Goal: Transaction & Acquisition: Purchase product/service

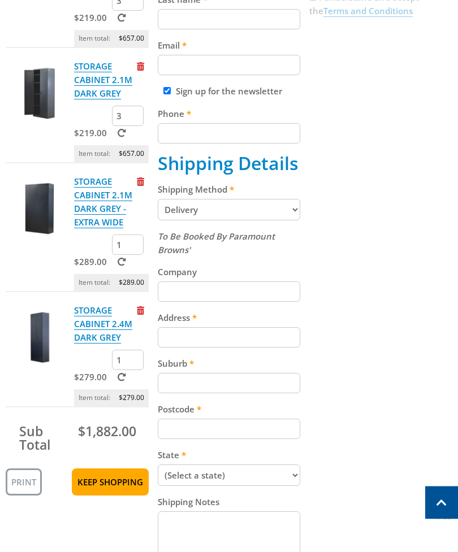
scroll to position [332, 0]
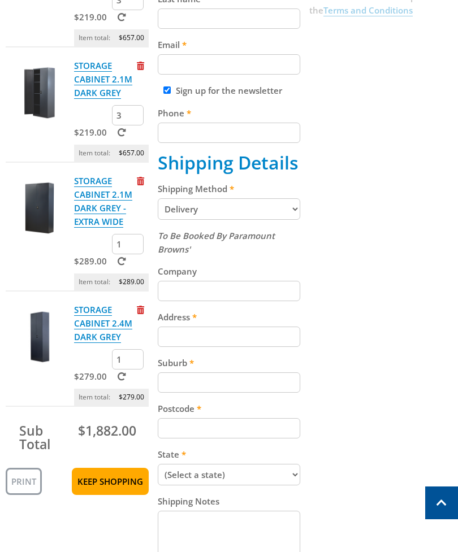
click at [109, 486] on link "Keep Shopping" at bounding box center [110, 481] width 77 height 27
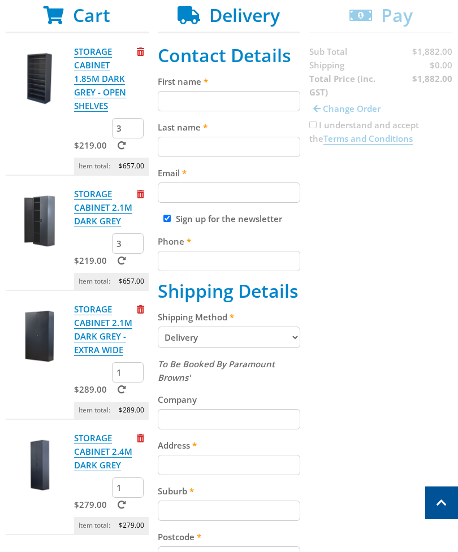
scroll to position [202, 0]
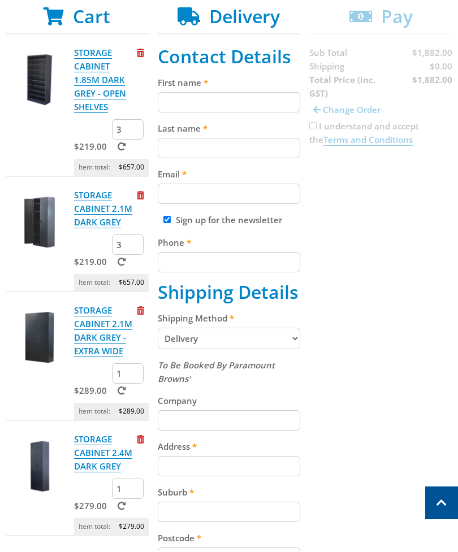
click at [86, 214] on link "STORAGE CABINET 2.1M DARK GREY" at bounding box center [103, 208] width 58 height 39
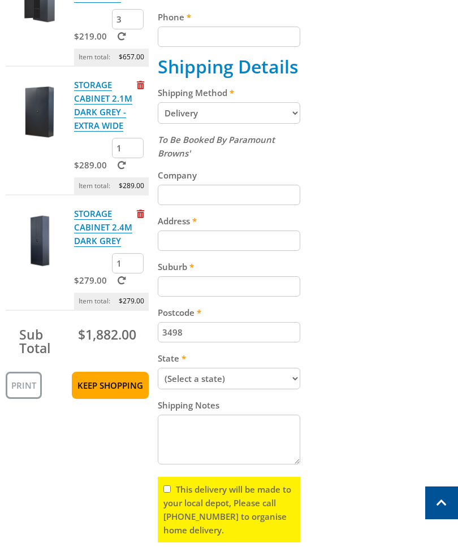
scroll to position [426, 0]
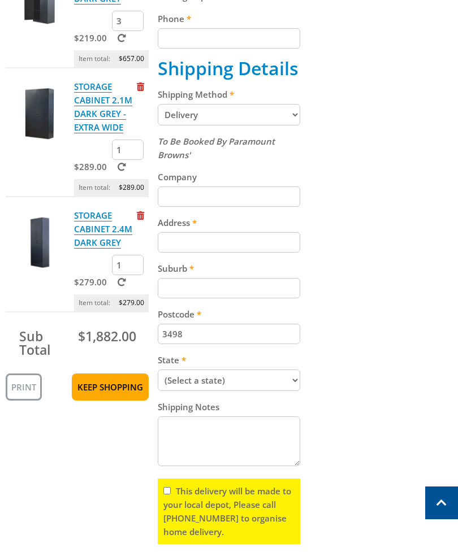
click at [102, 391] on link "Keep Shopping" at bounding box center [110, 386] width 77 height 27
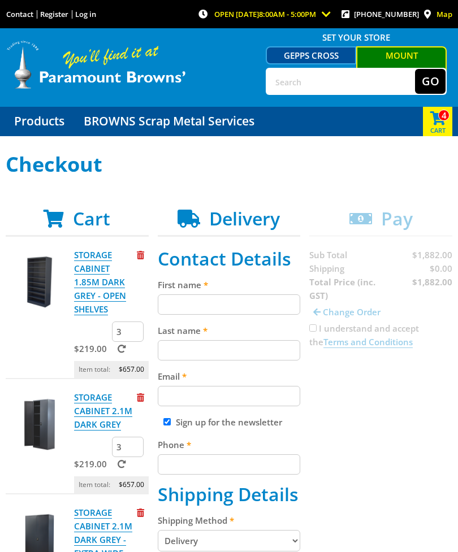
click at [35, 123] on link "Products" at bounding box center [39, 121] width 67 height 29
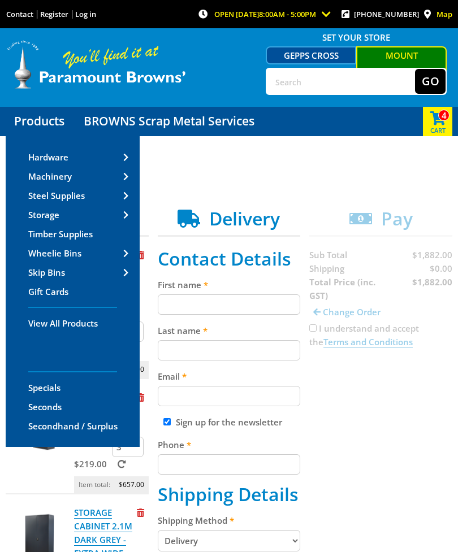
click at [40, 158] on span "Hardware" at bounding box center [48, 156] width 40 height 11
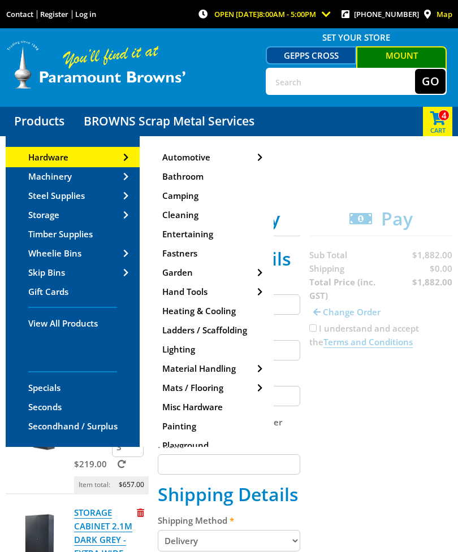
click at [207, 312] on span "Heating & Cooling" at bounding box center [198, 310] width 73 height 11
